Goal: Information Seeking & Learning: Check status

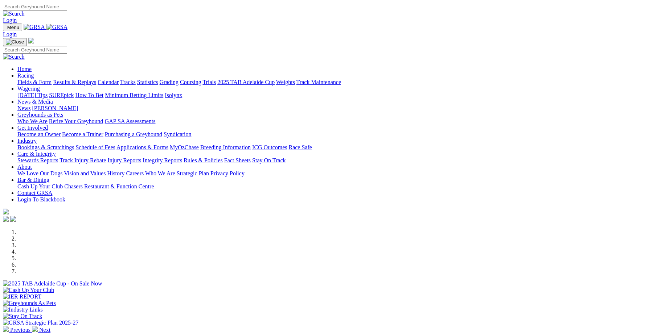
click at [96, 79] on link "Results & Replays" at bounding box center [74, 82] width 43 height 6
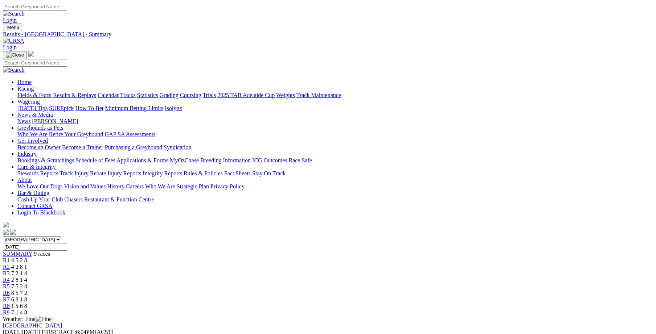
click at [181, 257] on div "R1 4 5 2 8" at bounding box center [328, 260] width 650 height 7
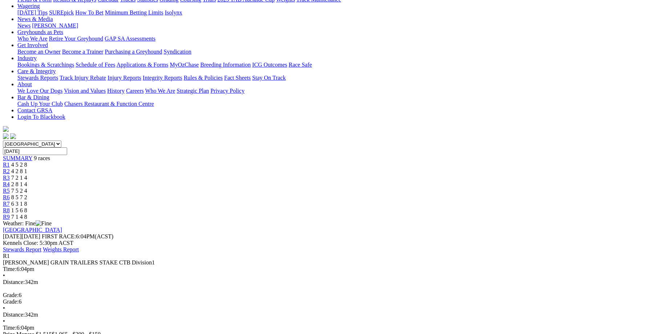
scroll to position [100, 0]
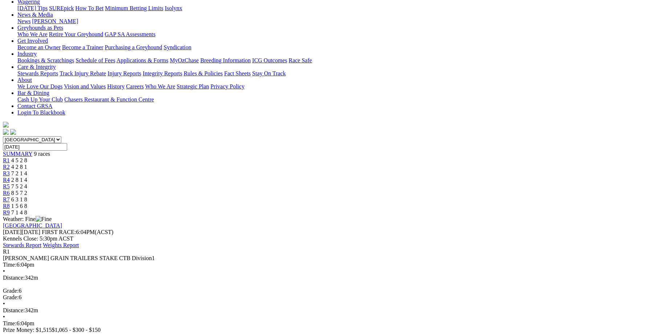
click at [10, 164] on span "R2" at bounding box center [6, 167] width 7 height 6
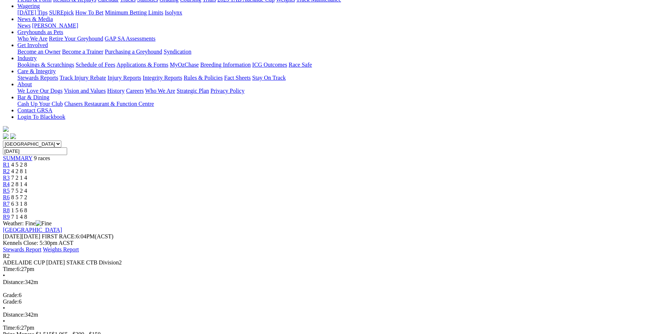
scroll to position [100, 0]
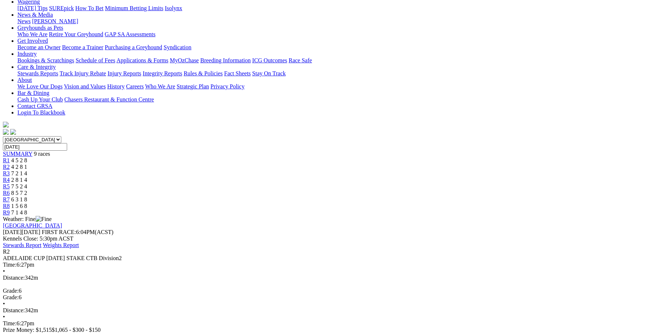
click at [10, 170] on span "R3" at bounding box center [6, 173] width 7 height 6
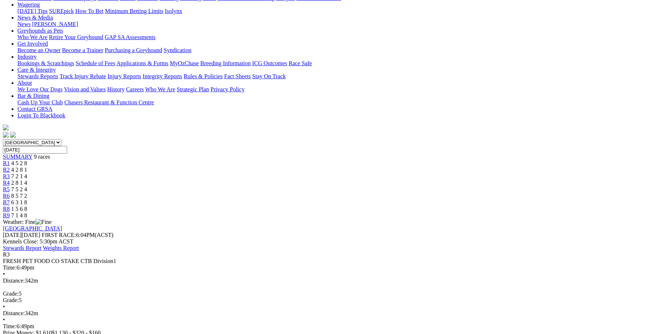
scroll to position [100, 0]
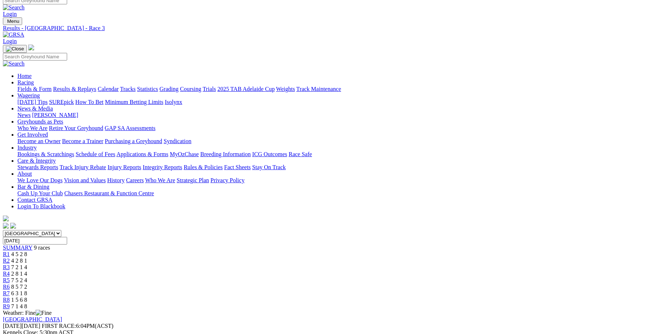
scroll to position [0, 0]
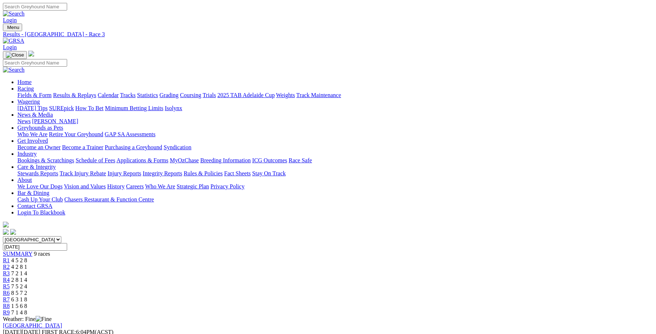
click at [10, 277] on span "R4" at bounding box center [6, 280] width 7 height 6
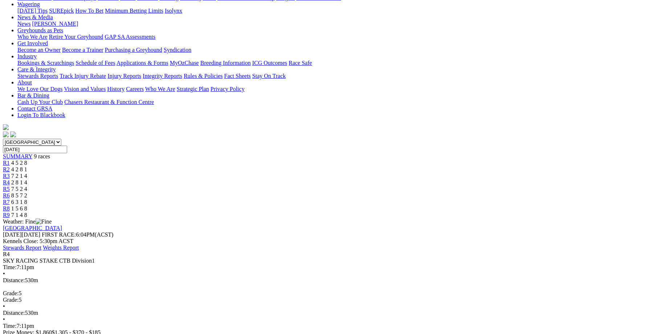
scroll to position [100, 0]
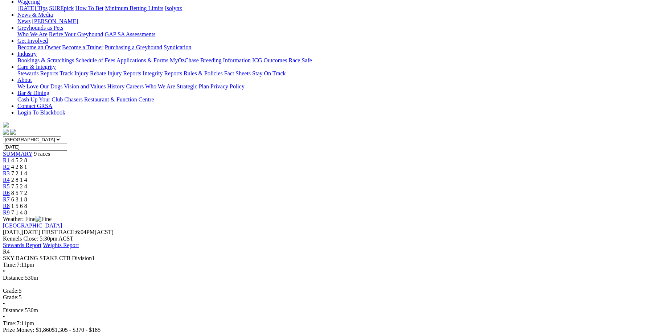
click at [355, 183] on div "R5 7 5 2 4" at bounding box center [328, 186] width 650 height 7
click at [10, 190] on span "R6" at bounding box center [6, 193] width 7 height 6
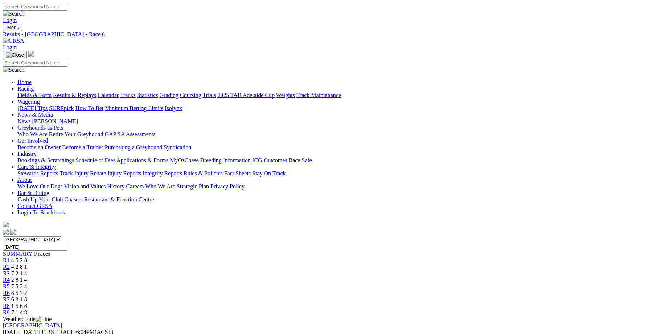
click at [10, 297] on span "R7" at bounding box center [6, 300] width 7 height 6
click at [10, 290] on span "R6" at bounding box center [6, 293] width 7 height 6
click at [10, 297] on span "R7" at bounding box center [6, 300] width 7 height 6
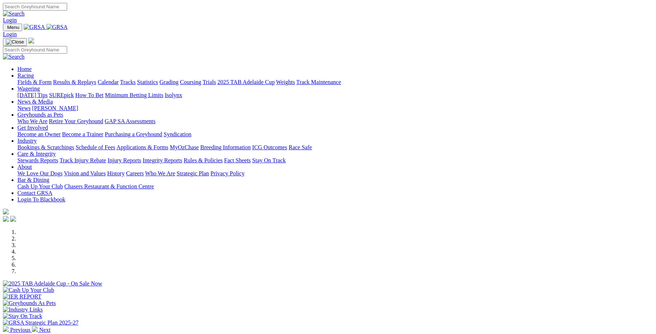
click at [34, 73] on link "Racing" at bounding box center [25, 76] width 16 height 6
click at [58, 157] on link "Stewards Reports" at bounding box center [37, 160] width 41 height 6
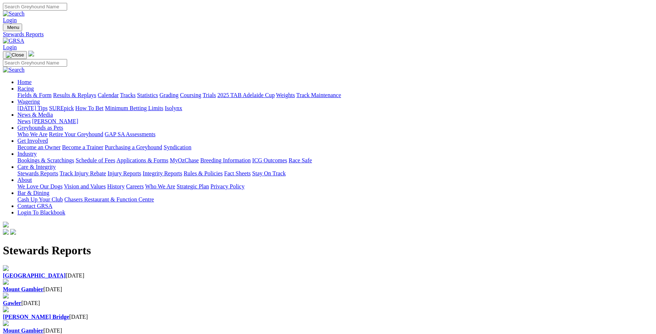
click at [66, 273] on b "[GEOGRAPHIC_DATA]" at bounding box center [34, 276] width 63 height 6
